Goal: Information Seeking & Learning: Learn about a topic

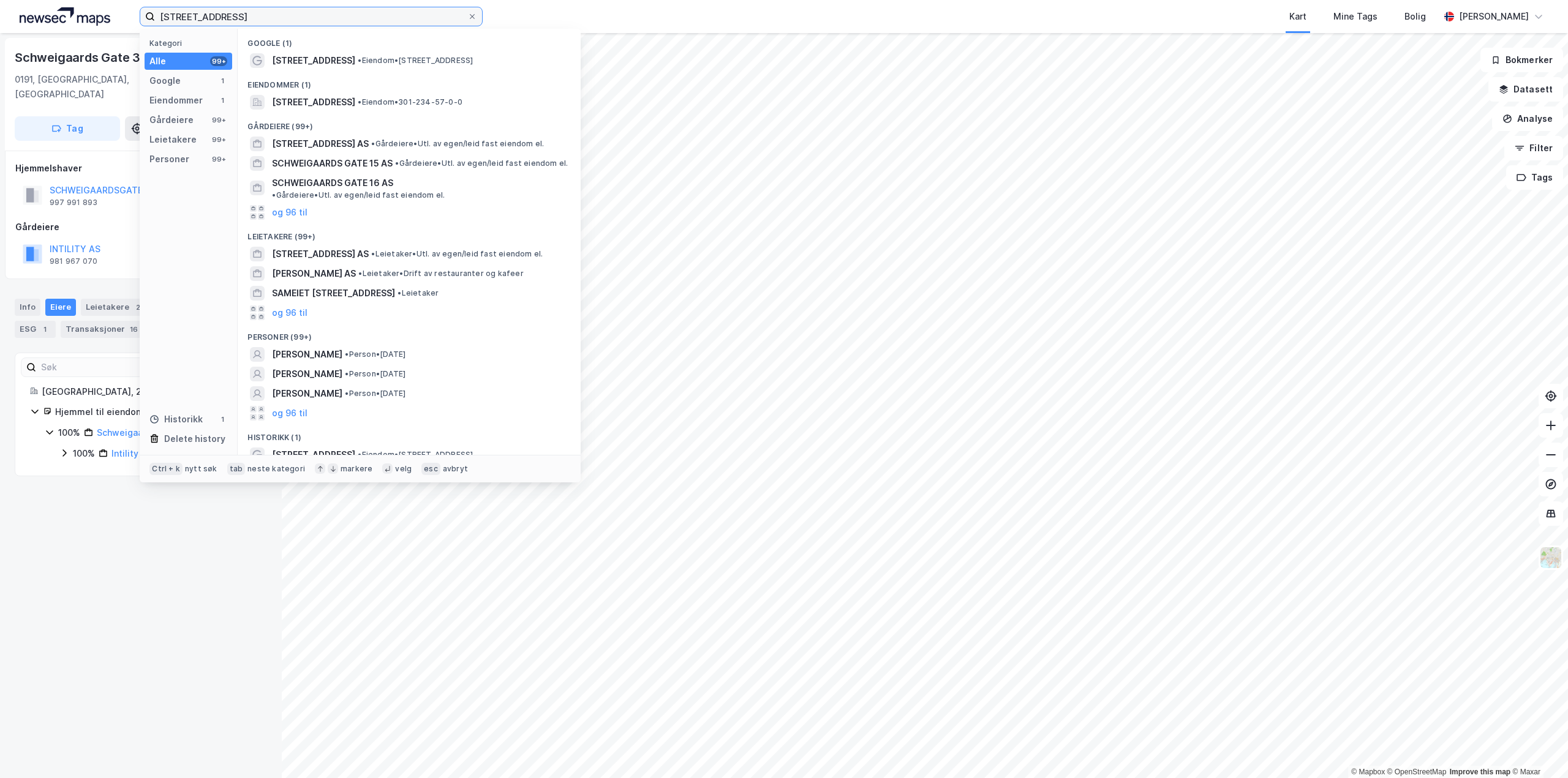
click at [339, 15] on input "[STREET_ADDRESS]" at bounding box center [311, 17] width 313 height 19
paste input "[STREET_ADDRESS]"
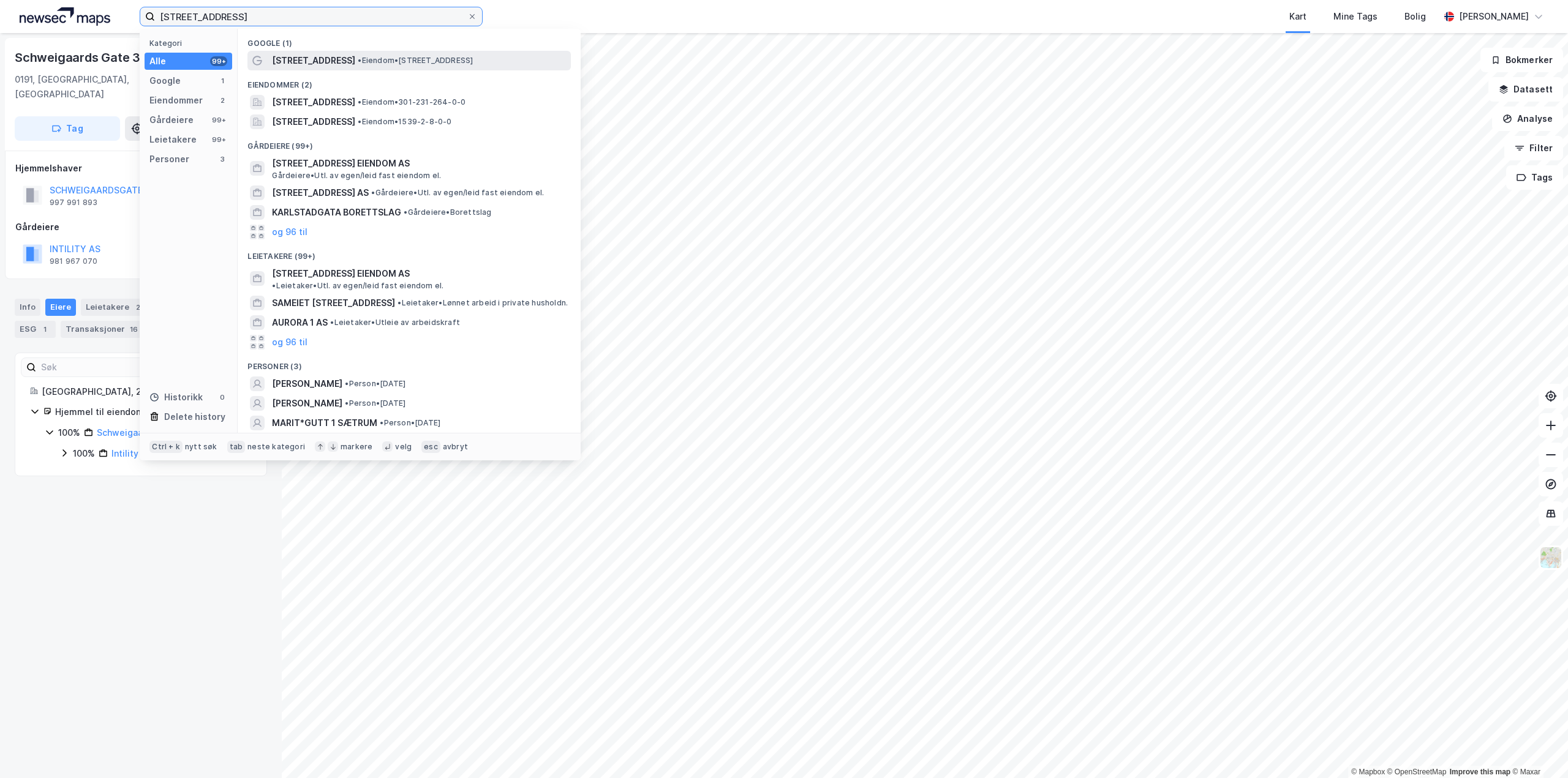
type input "[STREET_ADDRESS]"
click at [359, 57] on span "• Eiendom • [STREET_ADDRESS]" at bounding box center [415, 60] width 115 height 10
